Goal: Information Seeking & Learning: Find specific fact

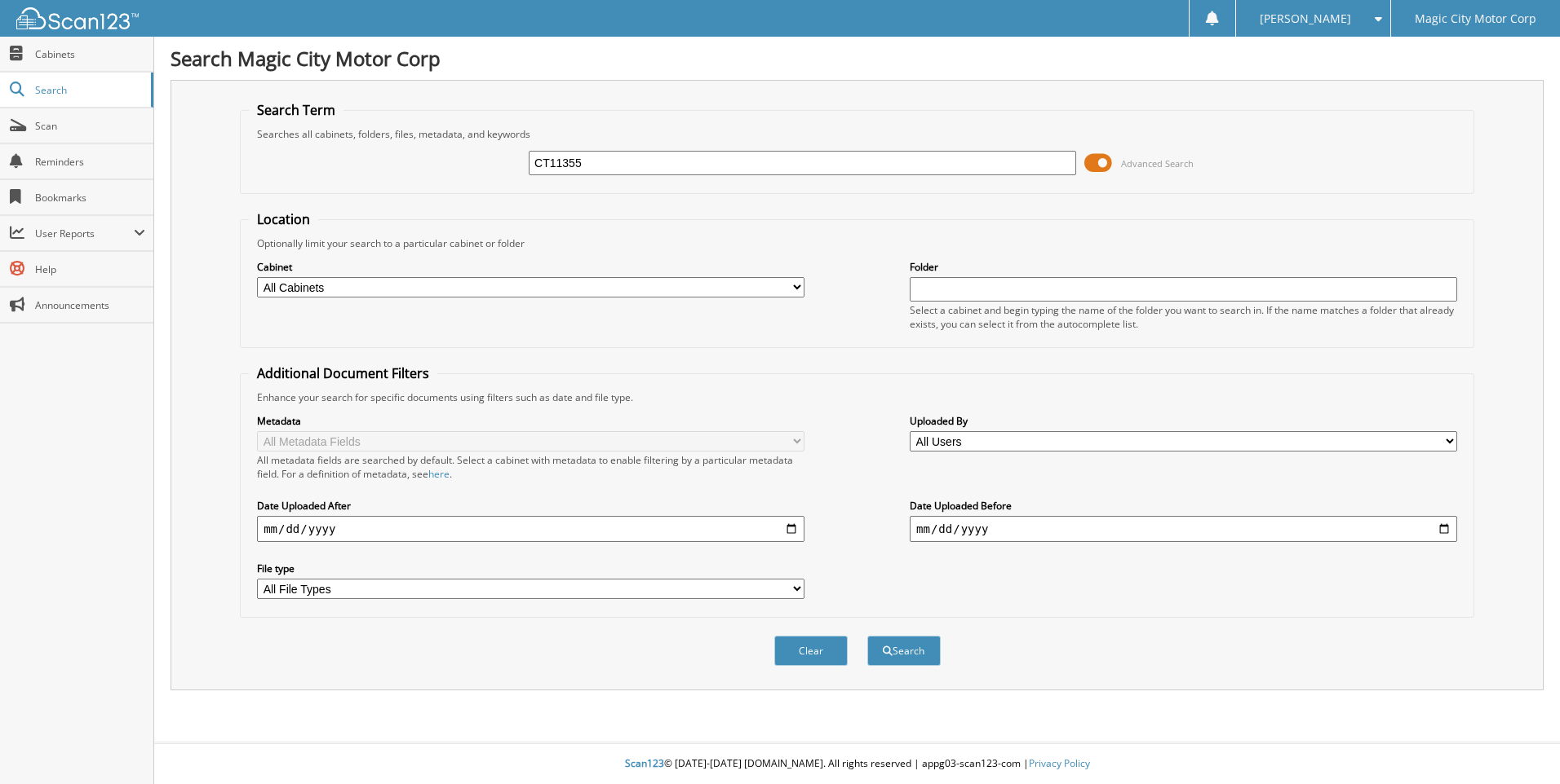
type input "CT11355"
click at [868, 636] on button "Search" at bounding box center [904, 651] width 73 height 30
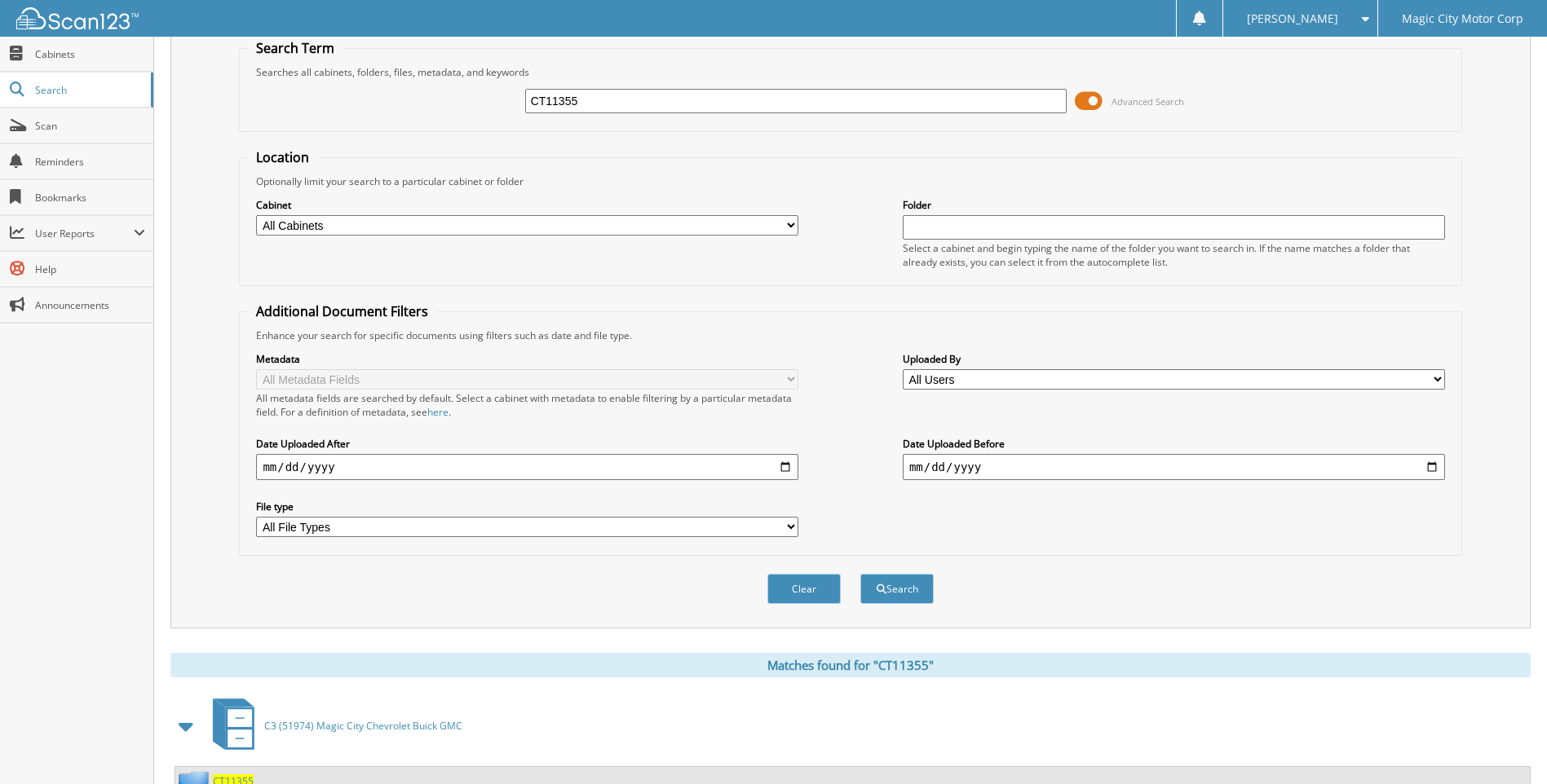
scroll to position [127, 0]
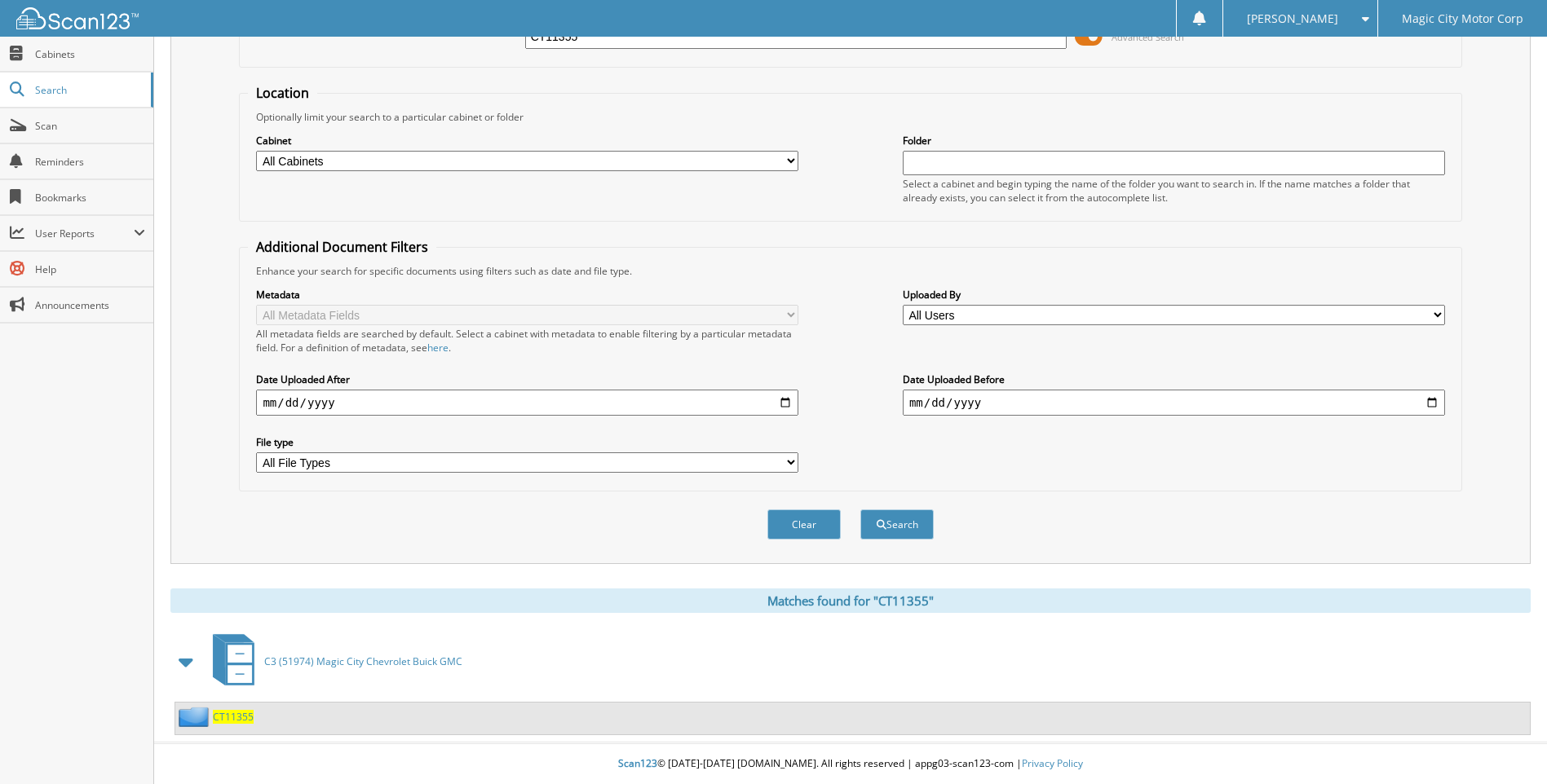
click at [228, 721] on span "CT11355" at bounding box center [233, 717] width 41 height 14
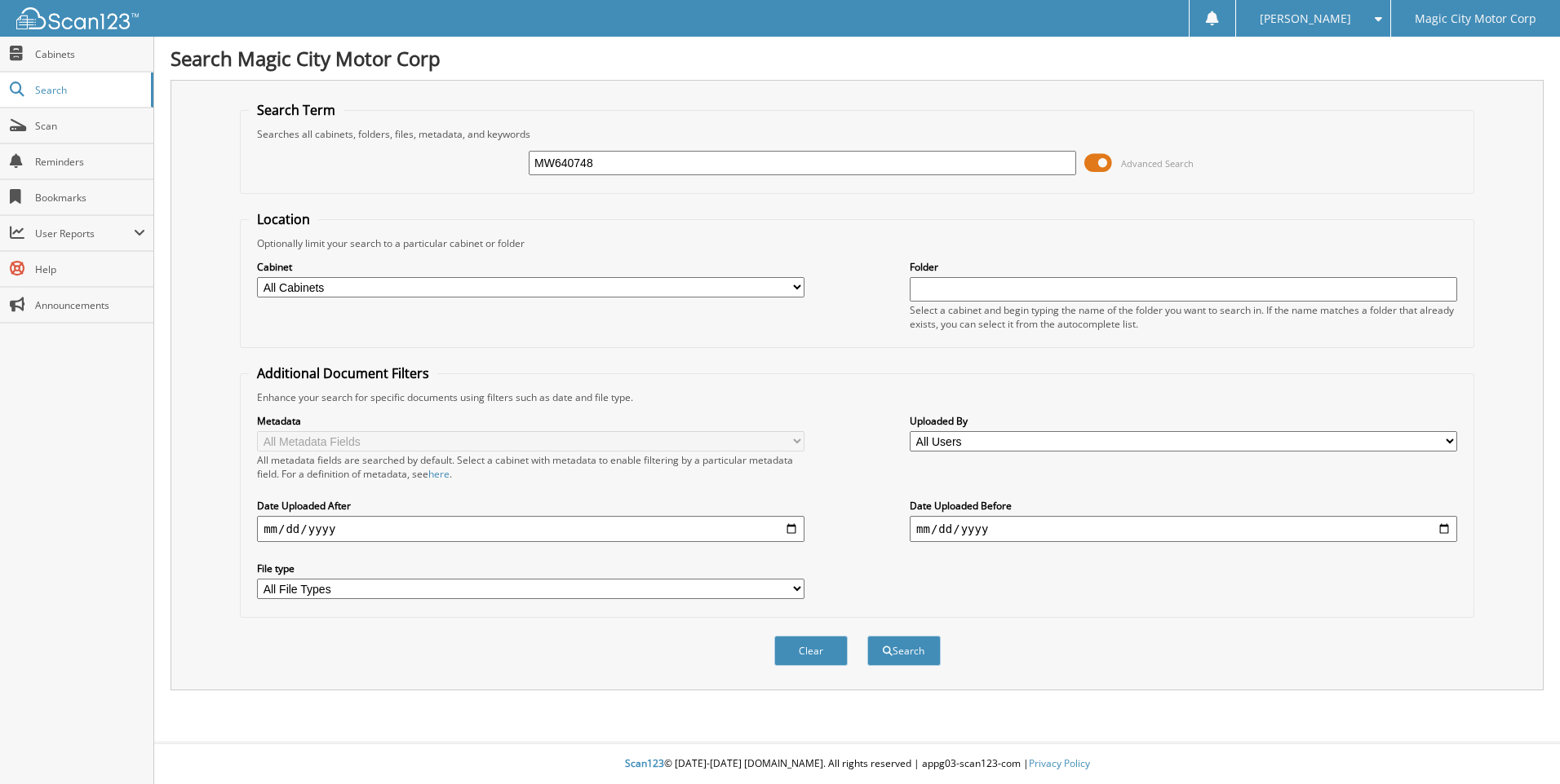
type input "MW640748"
click at [868, 636] on button "Search" at bounding box center [904, 651] width 73 height 30
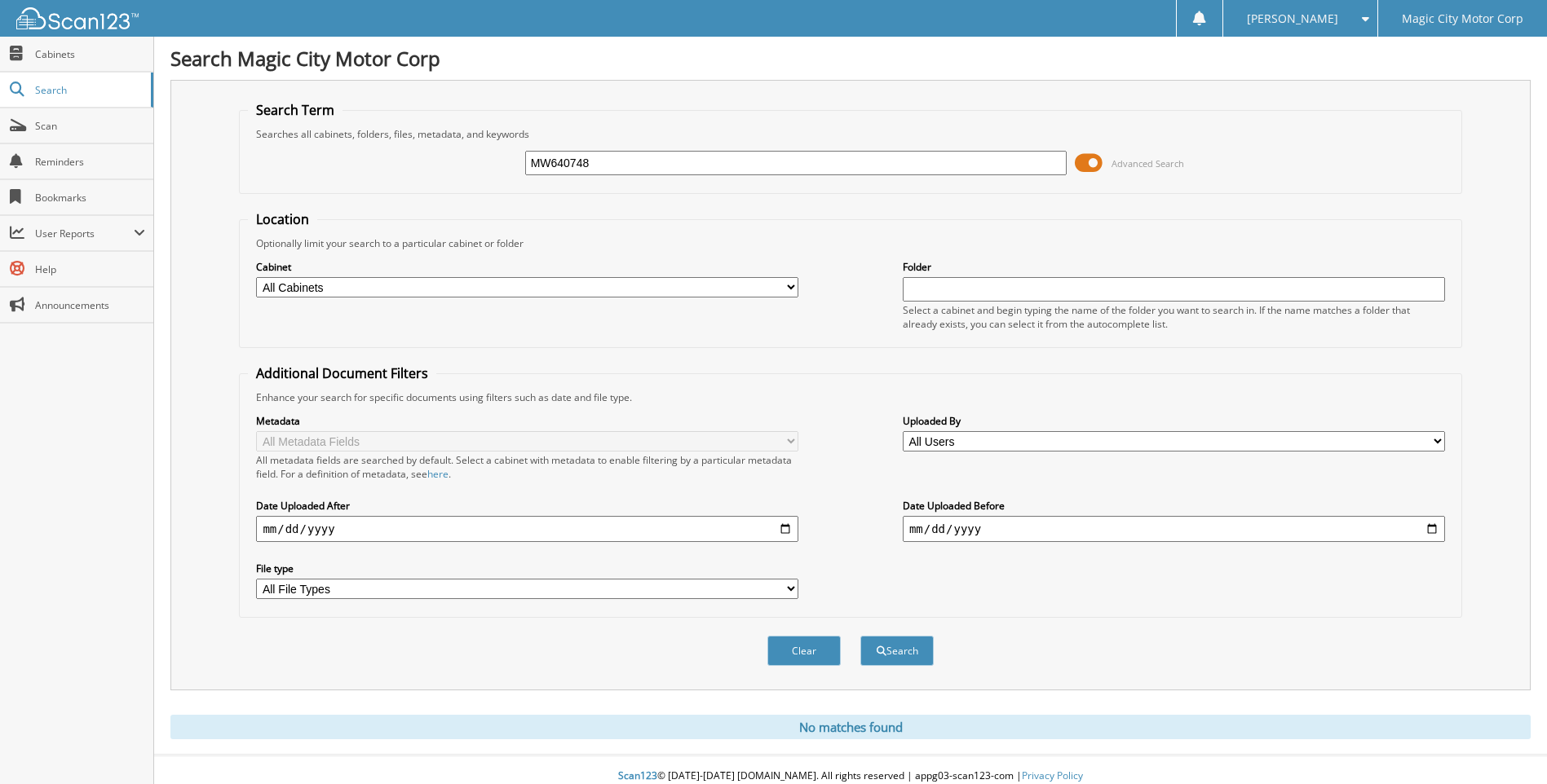
click at [1326, 17] on span "[PERSON_NAME]" at bounding box center [1292, 19] width 91 height 10
click at [1322, 75] on link "Logout" at bounding box center [1300, 79] width 154 height 28
